Goal: Task Accomplishment & Management: Use online tool/utility

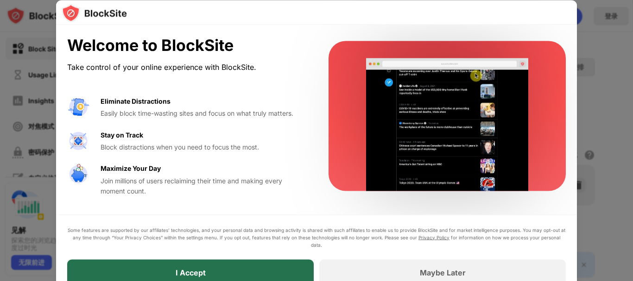
click at [202, 268] on div "I Accept" at bounding box center [191, 272] width 30 height 9
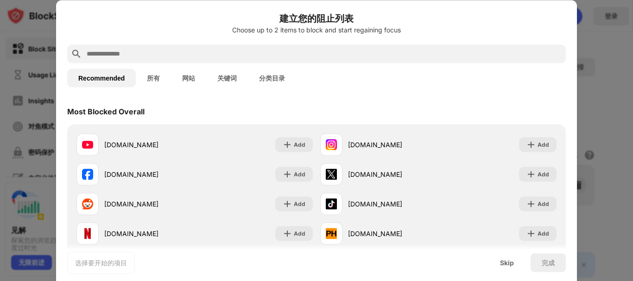
click at [247, 47] on div at bounding box center [316, 53] width 499 height 19
click at [0, 281] on ose-notification at bounding box center [0, 281] width 0 height 0
click at [234, 55] on input "text" at bounding box center [324, 53] width 476 height 11
click at [365, 61] on div at bounding box center [316, 53] width 499 height 19
click at [360, 56] on input "text" at bounding box center [324, 53] width 476 height 11
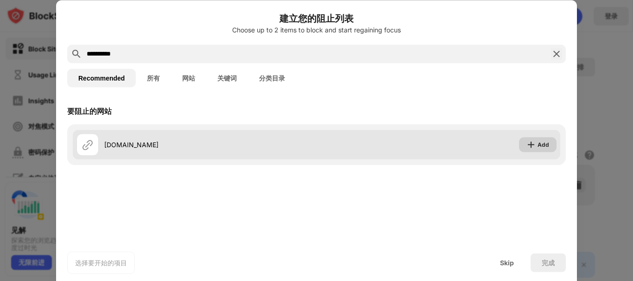
type input "**********"
click at [527, 143] on img at bounding box center [530, 144] width 9 height 9
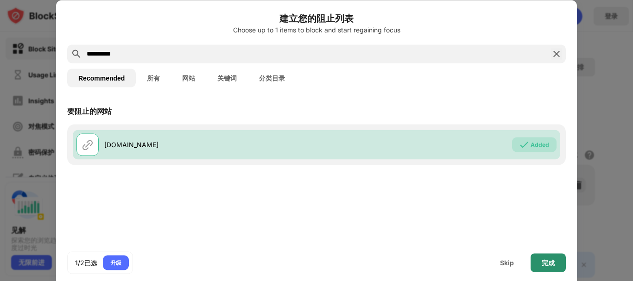
click at [546, 265] on div "完成" at bounding box center [548, 262] width 13 height 7
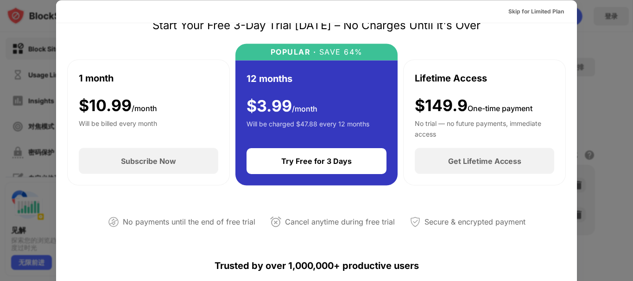
scroll to position [25, 0]
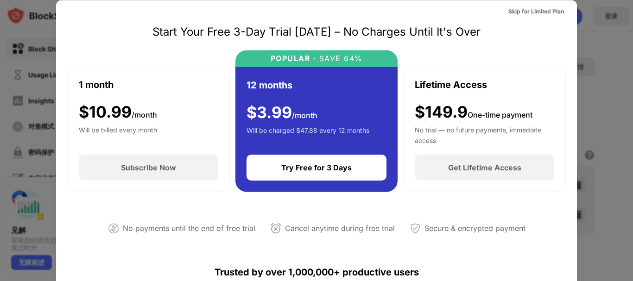
drag, startPoint x: 579, startPoint y: 115, endPoint x: 578, endPoint y: 121, distance: 5.6
click at [578, 121] on div at bounding box center [316, 140] width 633 height 281
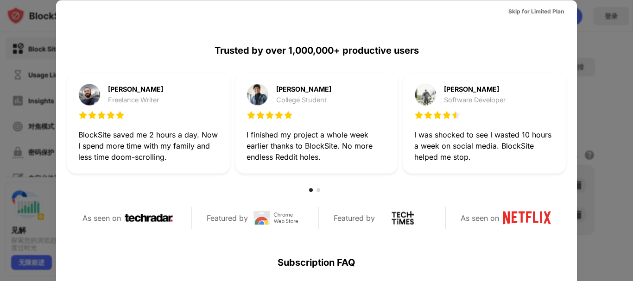
scroll to position [452, 0]
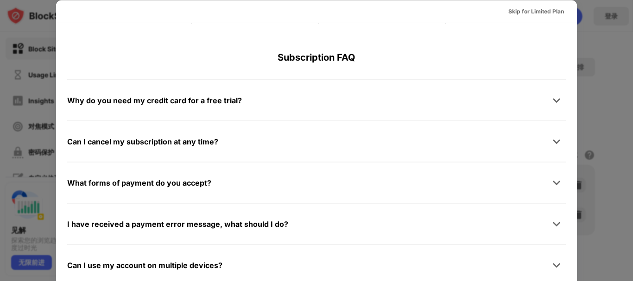
click at [633, 193] on div at bounding box center [316, 140] width 633 height 281
click at [624, 56] on div at bounding box center [316, 140] width 633 height 281
